Goal: Information Seeking & Learning: Find specific fact

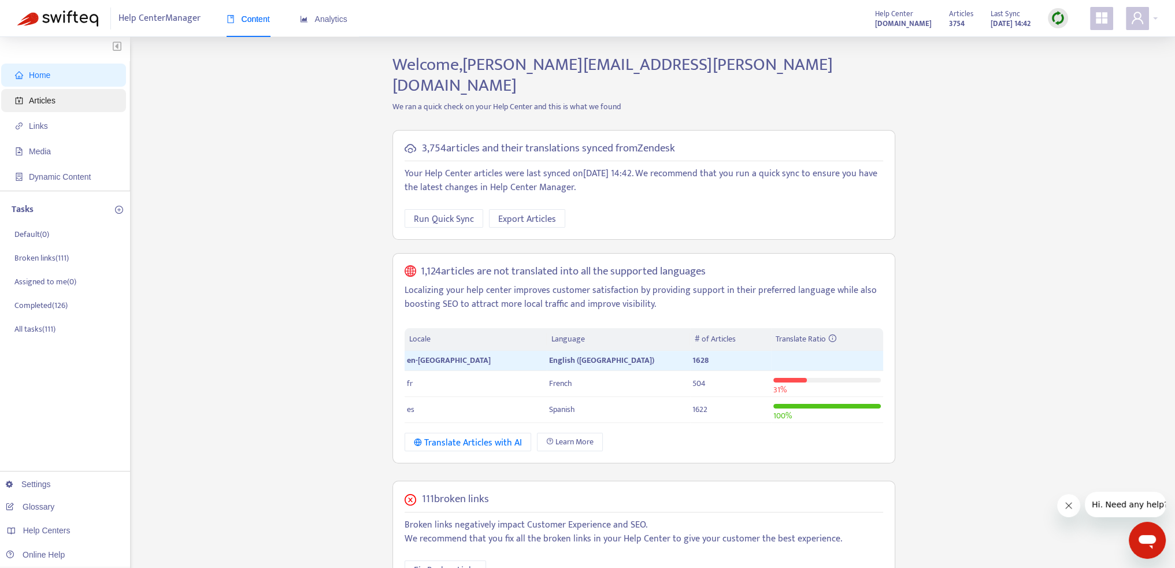
click at [37, 99] on span "Articles" at bounding box center [42, 100] width 27 height 9
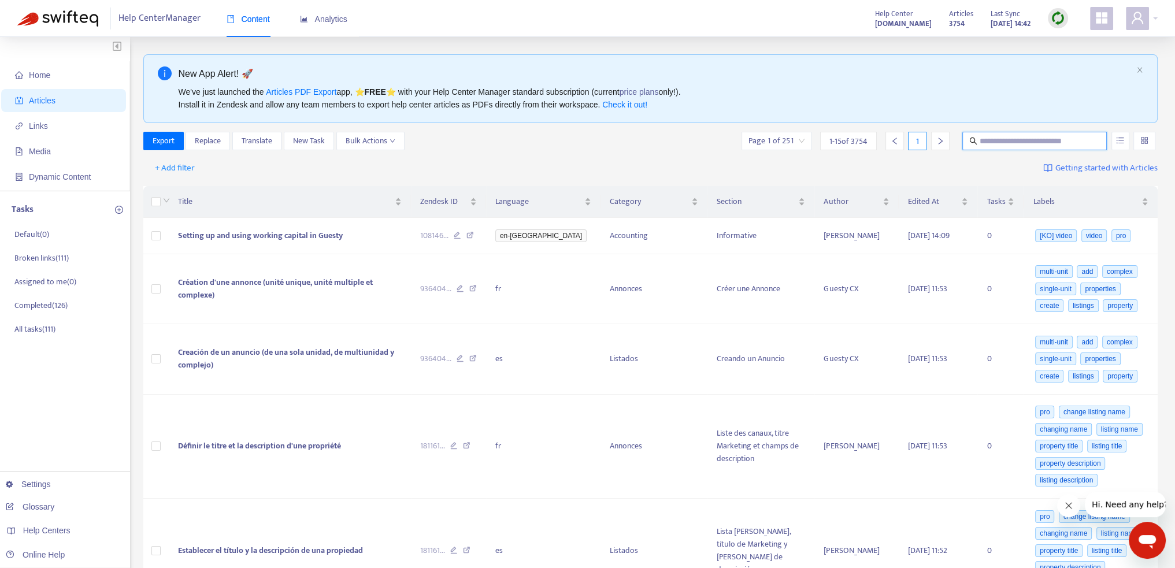
click at [996, 142] on input "text" at bounding box center [1035, 141] width 111 height 13
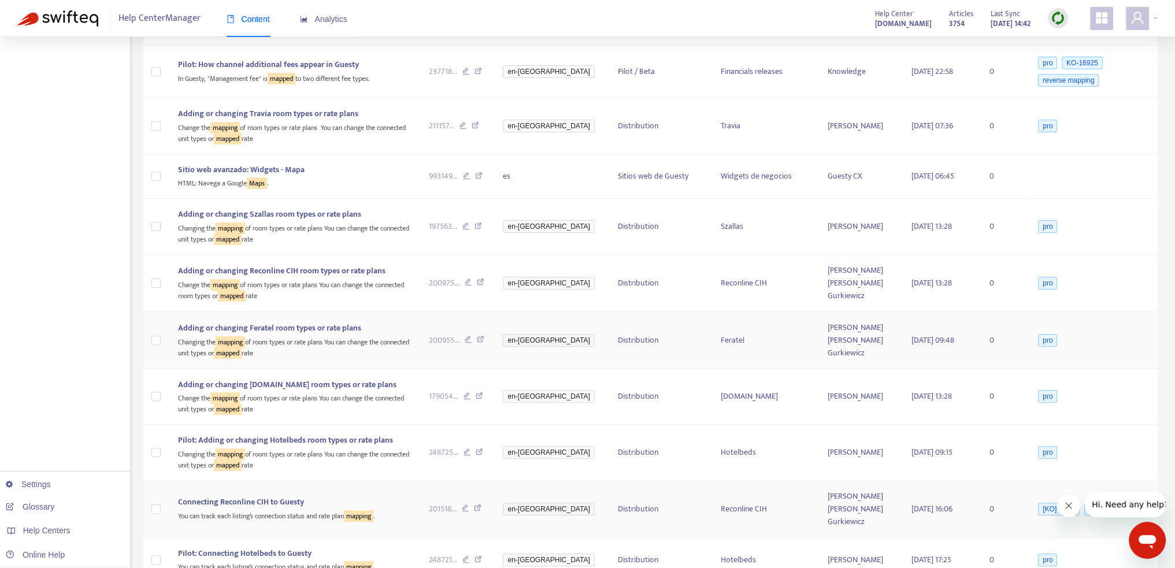
scroll to position [473, 0]
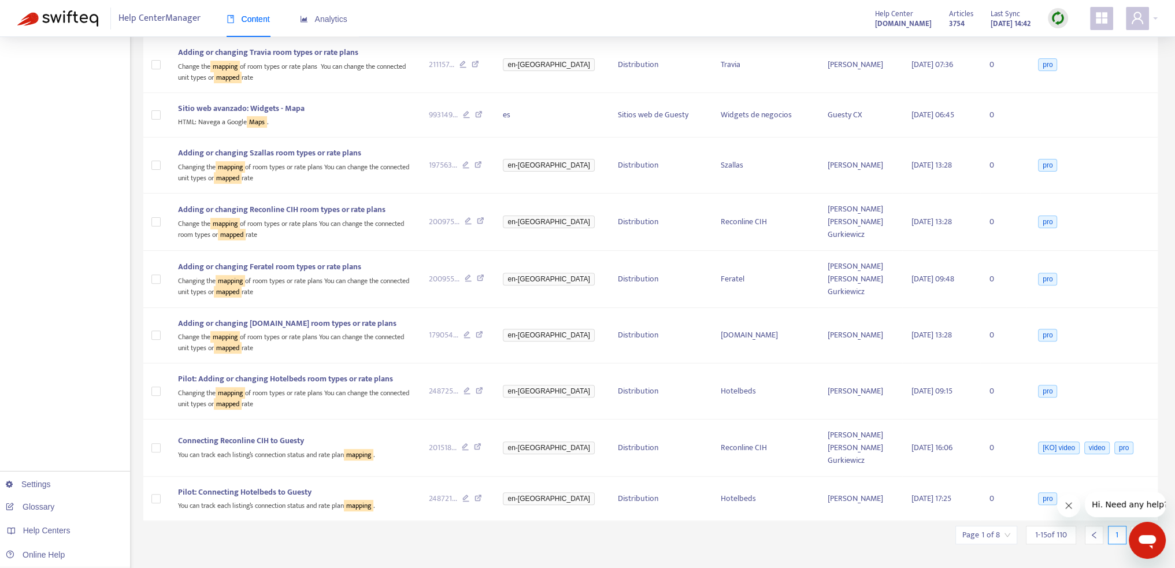
click at [1069, 507] on icon "Close message from company" at bounding box center [1068, 505] width 9 height 9
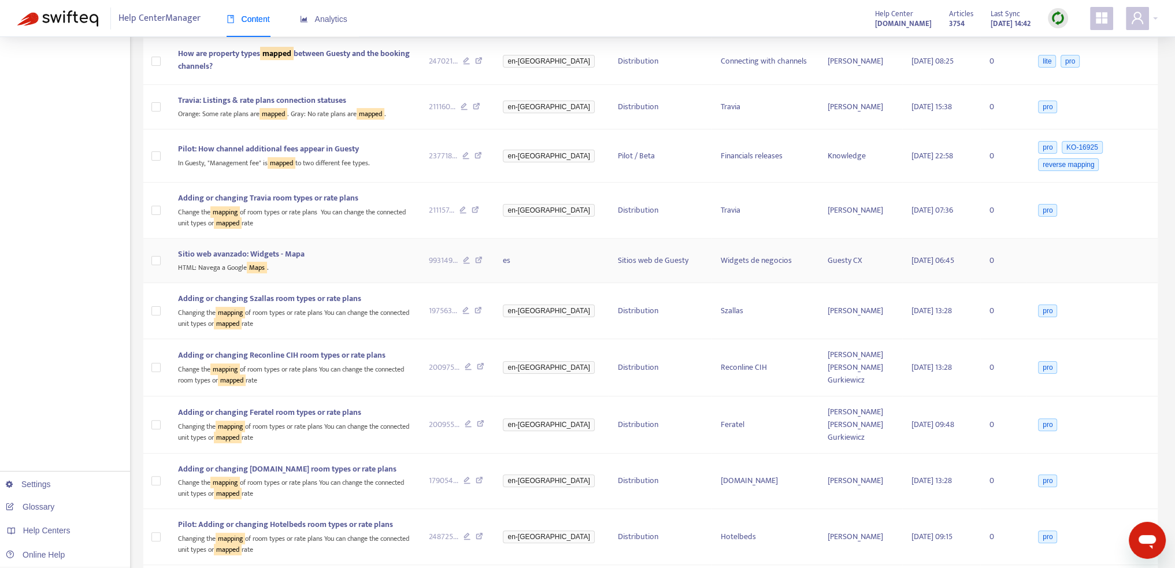
scroll to position [88, 0]
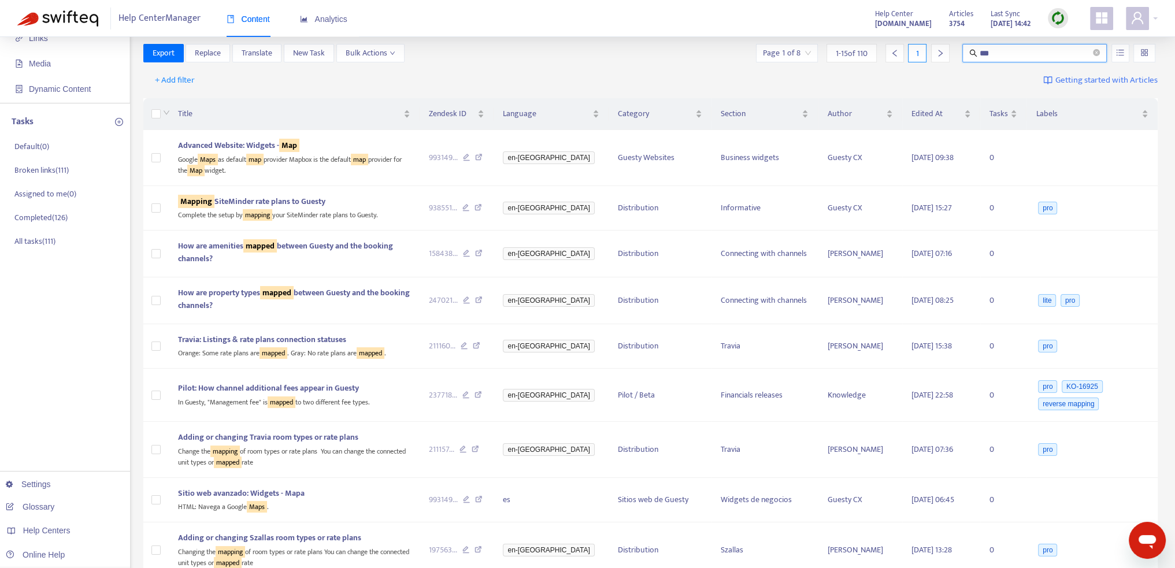
click at [1006, 54] on input "***" at bounding box center [1035, 53] width 111 height 13
type input "*******"
click at [741, 32] on div "Help Center Manager Content Analytics Help Center [DOMAIN_NAME] Articles 3754 L…" at bounding box center [587, 18] width 1175 height 37
click at [1016, 51] on input "*******" at bounding box center [1035, 53] width 111 height 13
click at [1046, 91] on span "Match Exact Phrase" at bounding box center [1081, 92] width 75 height 13
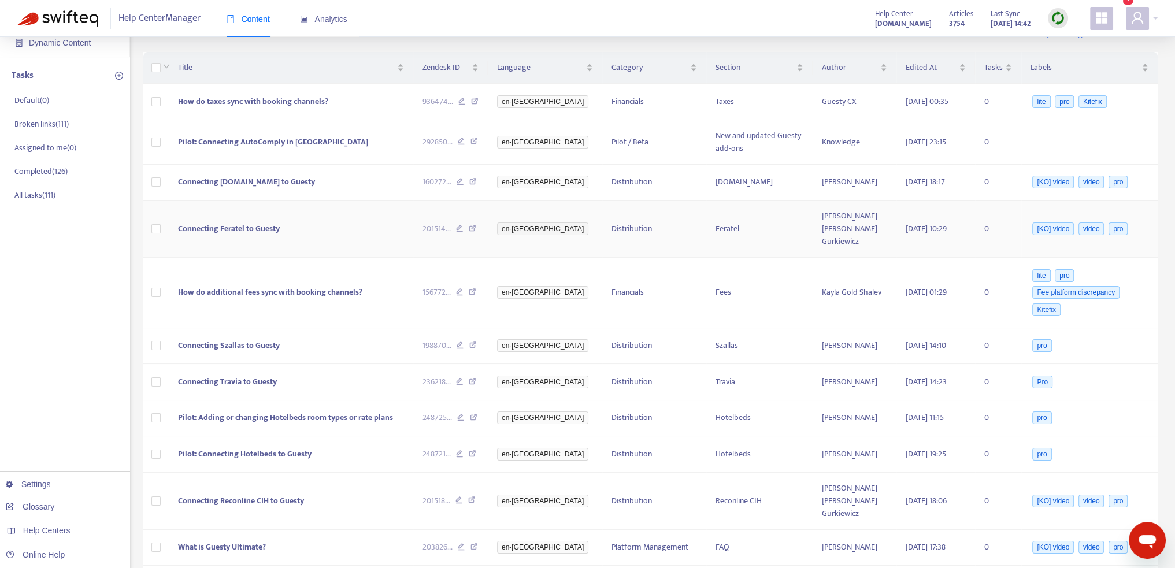
scroll to position [0, 0]
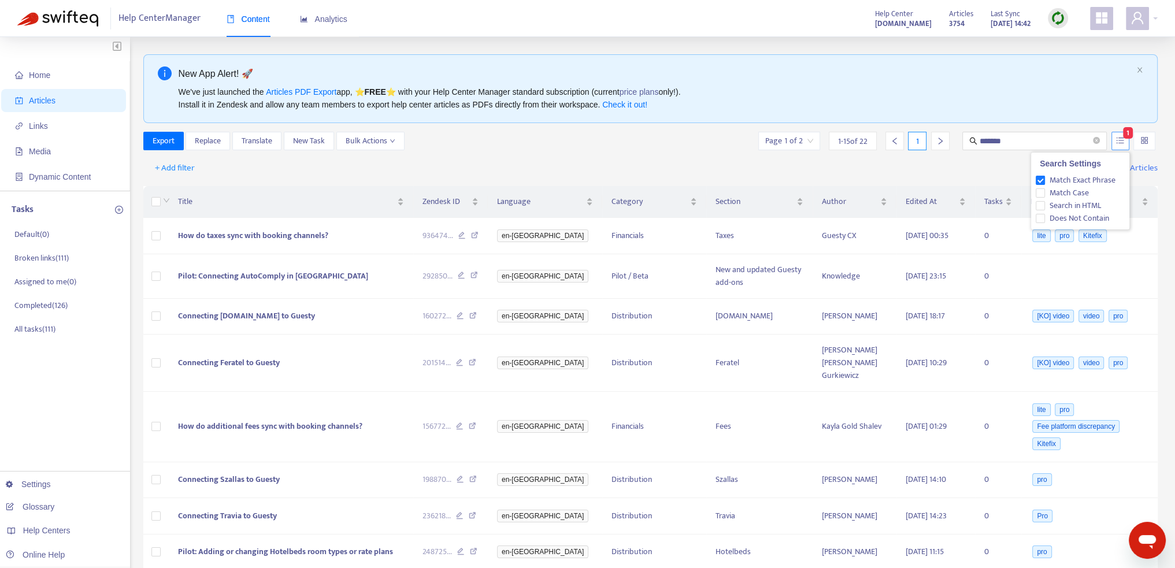
click at [1124, 142] on icon "unordered-list" at bounding box center [1120, 140] width 8 height 8
click at [1026, 142] on input "*******" at bounding box center [1035, 141] width 111 height 13
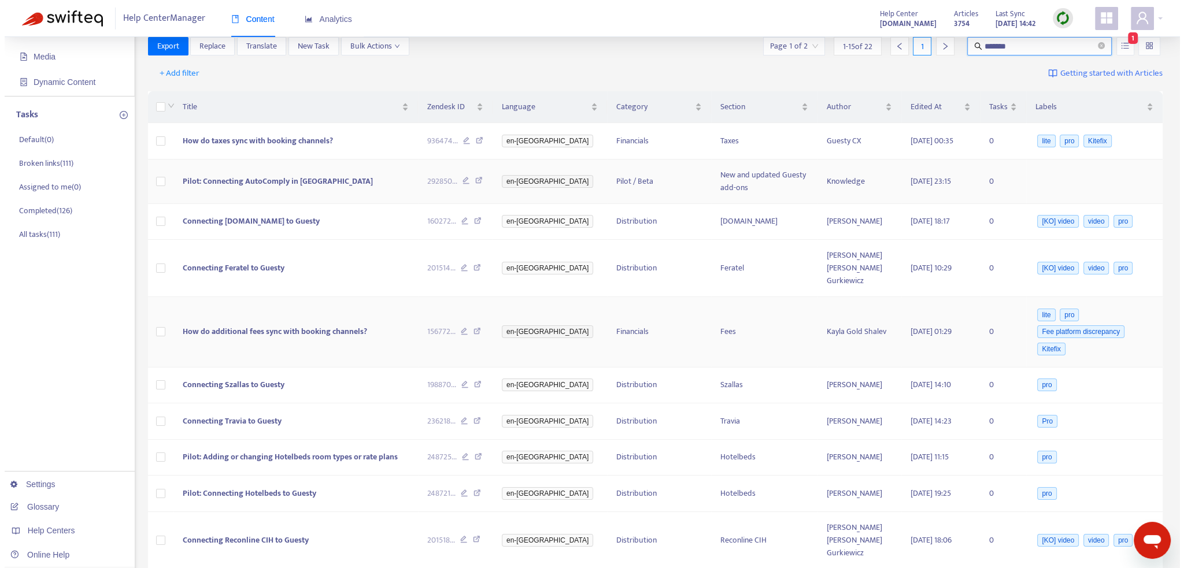
scroll to position [38, 0]
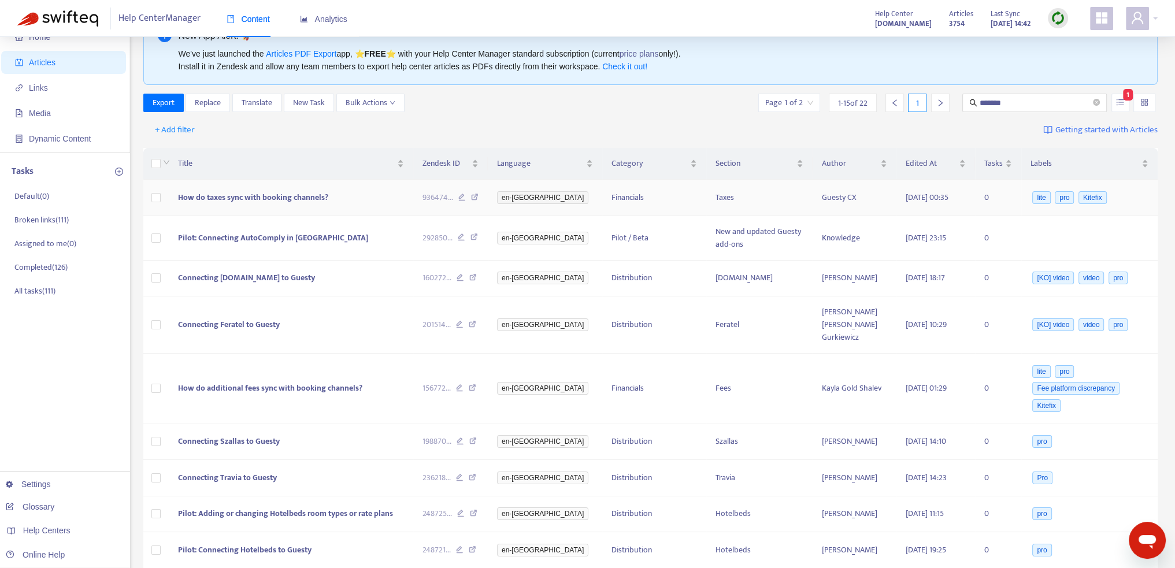
click at [241, 192] on span "How do taxes sync with booking channels?" at bounding box center [253, 197] width 150 height 13
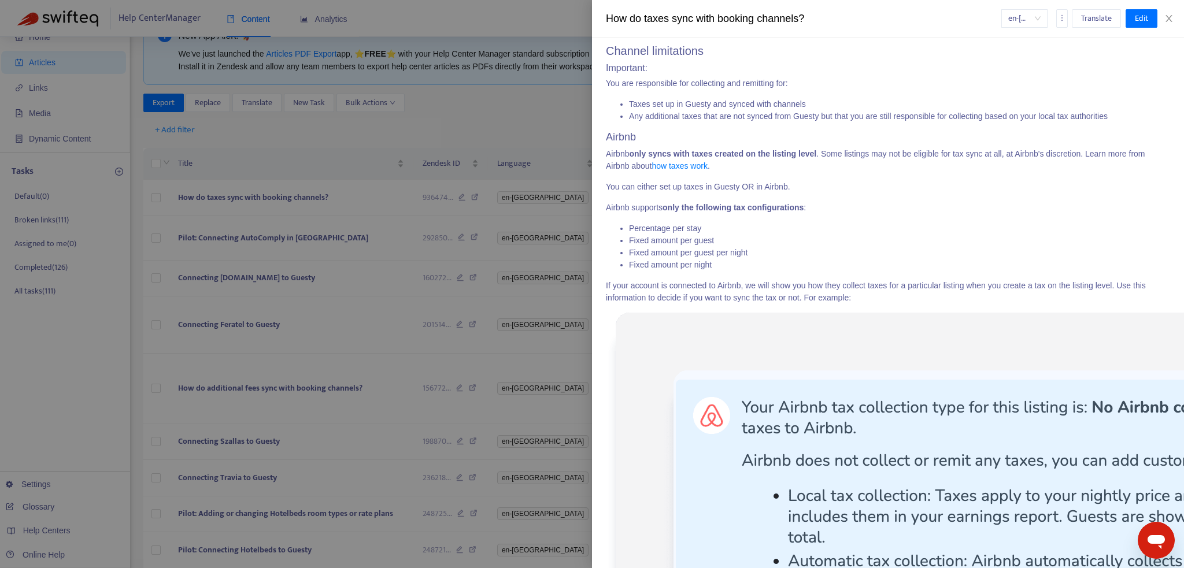
scroll to position [0, 0]
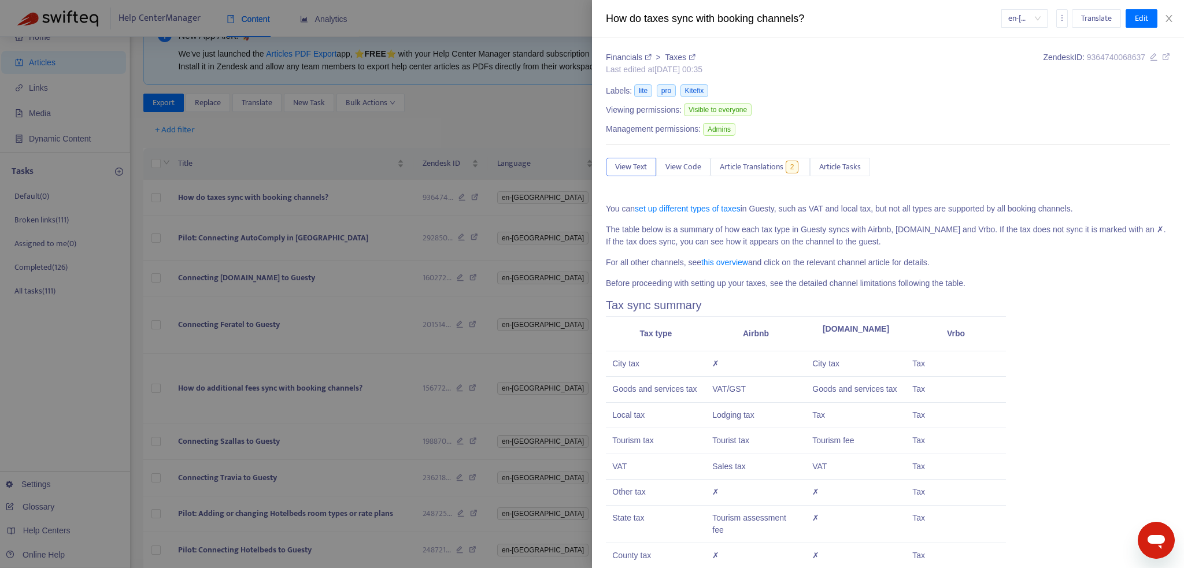
click at [733, 240] on p "The table below is a summary of how each tax type in Guesty syncs with Airbnb, …" at bounding box center [888, 236] width 564 height 24
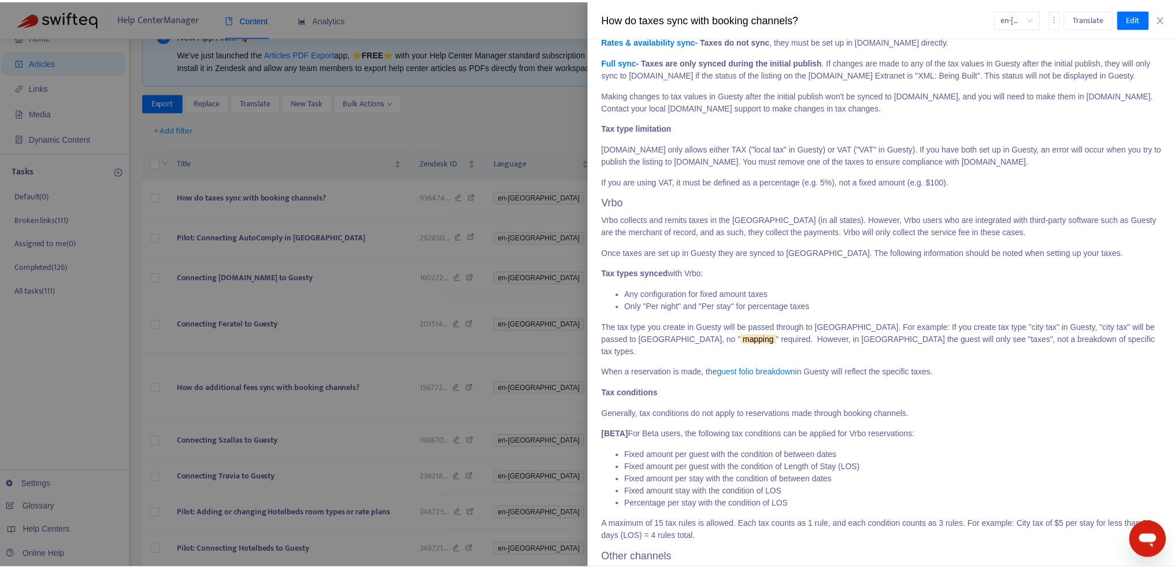
scroll to position [3161, 0]
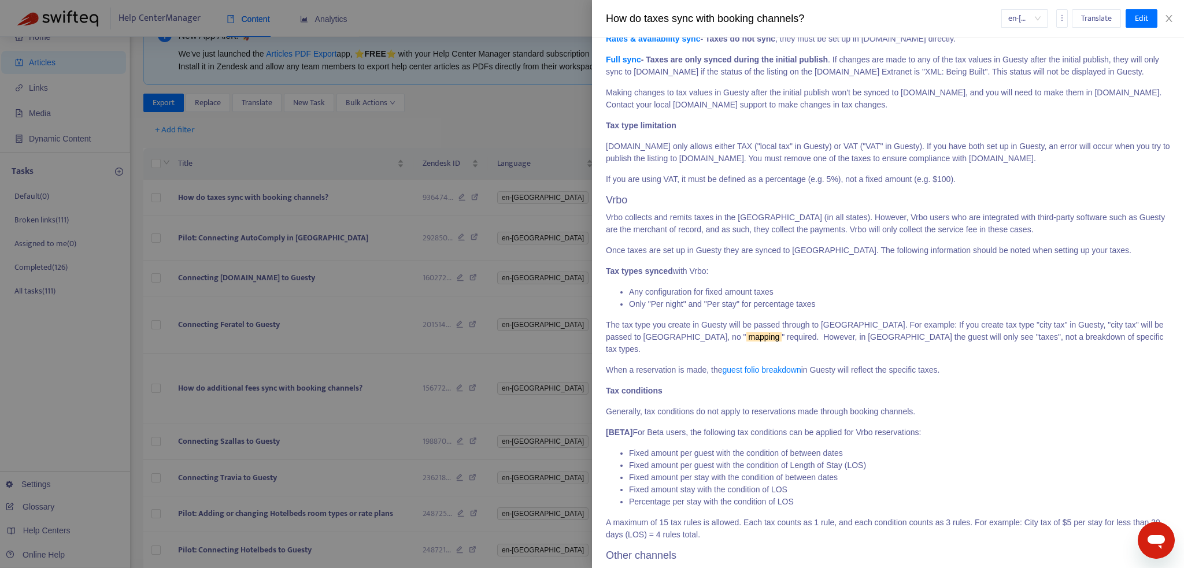
click at [985, 179] on p "If you are using VAT, it must be defined as a percentage (e.g. 5%), not a fixed…" at bounding box center [888, 179] width 564 height 12
drag, startPoint x: 506, startPoint y: 16, endPoint x: 520, endPoint y: 21, distance: 14.8
click at [506, 16] on div at bounding box center [592, 284] width 1184 height 568
